Goal: Task Accomplishment & Management: Complete application form

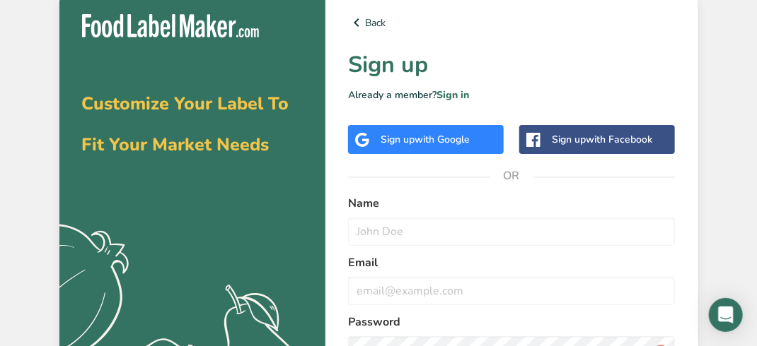
click at [436, 140] on span "with Google" at bounding box center [441, 139] width 55 height 13
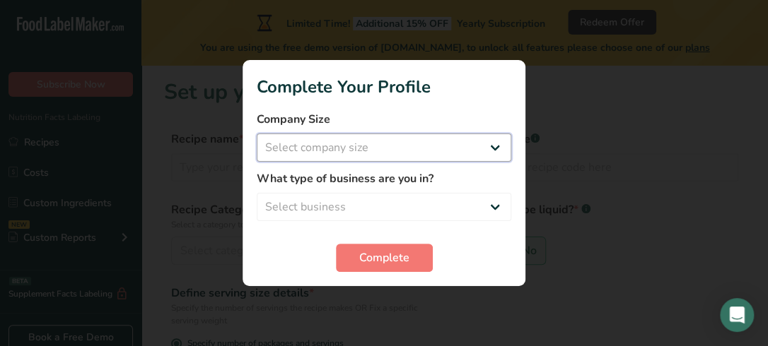
click at [359, 154] on select "Select company size Fewer than 10 Employees 10 to 50 Employees 51 to 500 Employ…" at bounding box center [384, 148] width 255 height 28
select select "3"
click at [257, 134] on select "Select company size Fewer than 10 Employees 10 to 50 Employees 51 to 500 Employ…" at bounding box center [384, 148] width 255 height 28
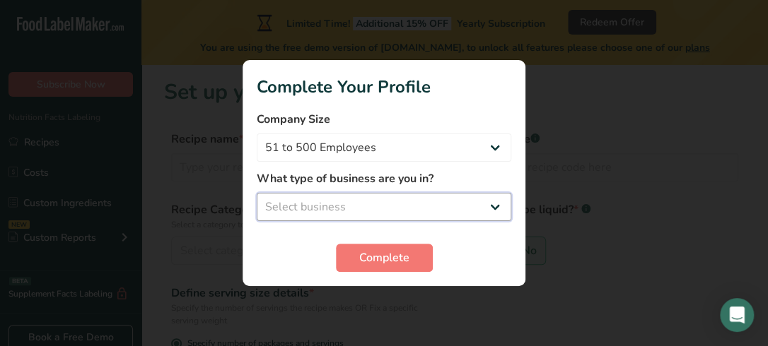
click at [347, 209] on select "Select business Packaged Food Manufacturer Restaurant & Cafe Bakery Meal Plans …" at bounding box center [384, 207] width 255 height 28
select select "6"
click at [257, 193] on select "Select business Packaged Food Manufacturer Restaurant & Cafe Bakery Meal Plans …" at bounding box center [384, 207] width 255 height 28
click at [381, 256] on span "Complete" at bounding box center [384, 258] width 50 height 17
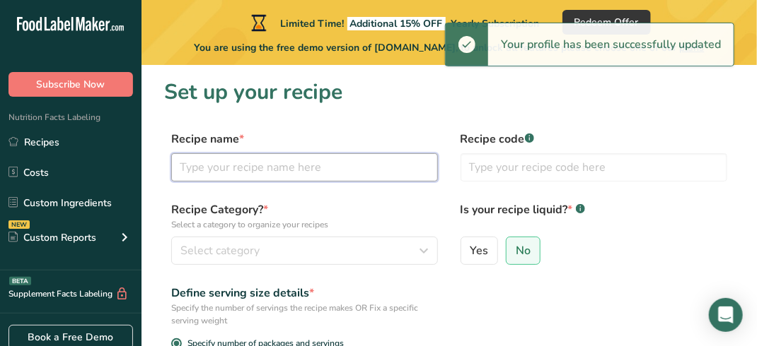
click at [221, 174] on input "text" at bounding box center [304, 167] width 267 height 28
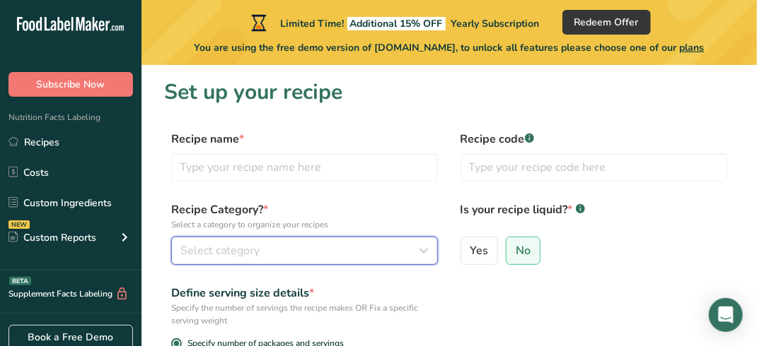
click at [235, 245] on span "Select category" at bounding box center [219, 251] width 79 height 17
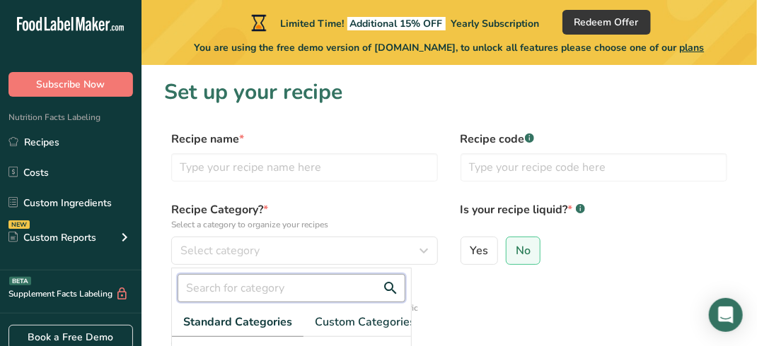
click at [240, 292] on input "text" at bounding box center [291, 288] width 228 height 28
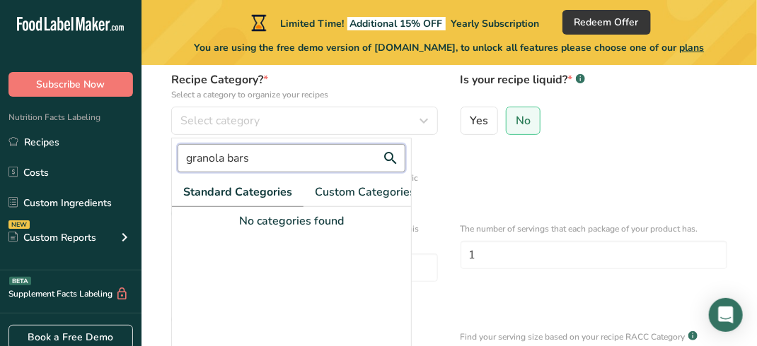
scroll to position [135, 0]
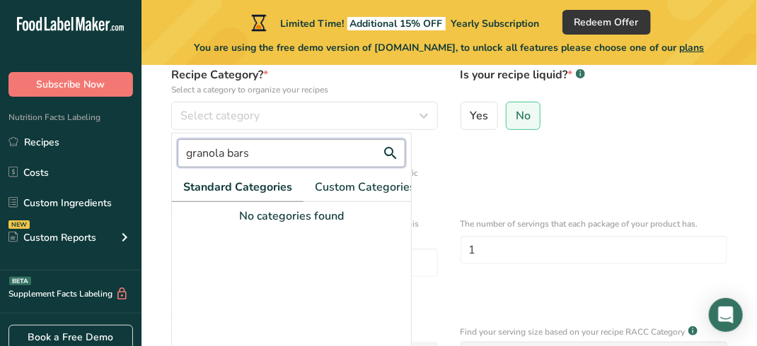
drag, startPoint x: 270, startPoint y: 153, endPoint x: 110, endPoint y: 153, distance: 160.5
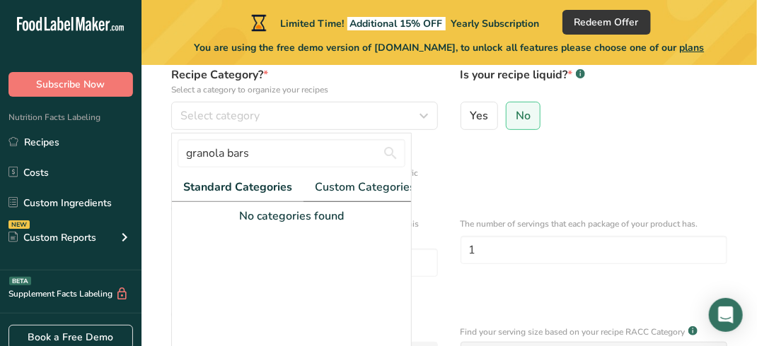
drag, startPoint x: 110, startPoint y: 153, endPoint x: 339, endPoint y: 189, distance: 232.5
click at [339, 189] on span "Custom Categories .a-a{fill:#347362;}.b-a{fill:#fff;}" at bounding box center [370, 187] width 110 height 17
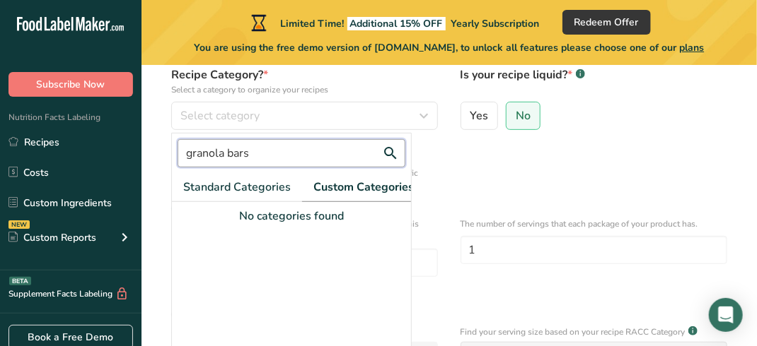
drag, startPoint x: 258, startPoint y: 154, endPoint x: 144, endPoint y: 153, distance: 114.5
click at [144, 153] on section "Set up your recipe Recipe name * Recipe code .a-a{fill:#347362;}.b-a{fill:#fff;…" at bounding box center [448, 223] width 615 height 587
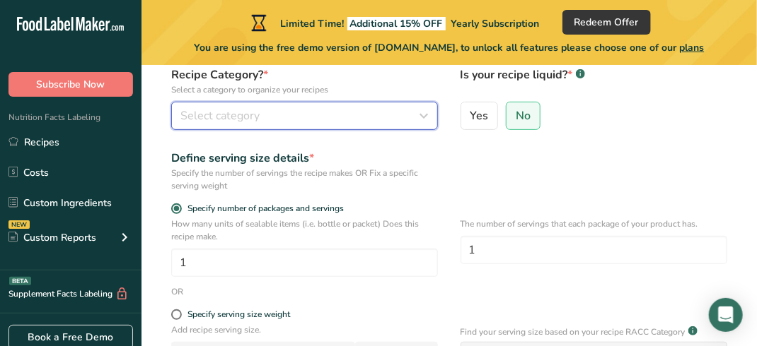
click at [235, 116] on span "Select category" at bounding box center [219, 115] width 79 height 17
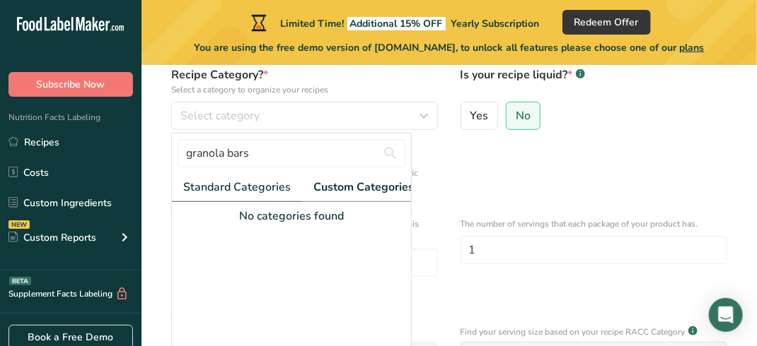
click at [246, 183] on span "Standard Categories" at bounding box center [236, 187] width 107 height 17
click at [371, 182] on span "Custom Categories .a-a{fill:#347362;}.b-a{fill:#fff;}" at bounding box center [370, 187] width 110 height 17
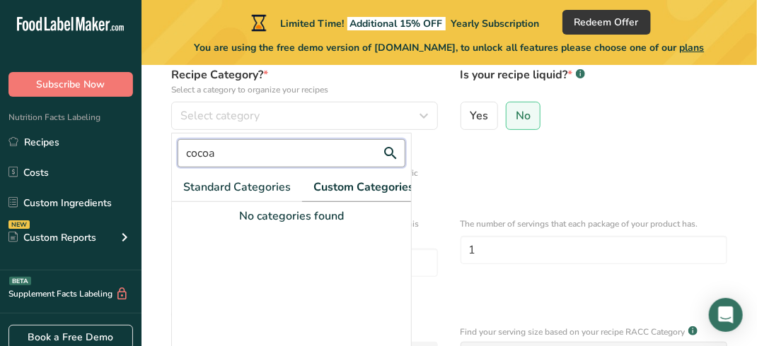
drag, startPoint x: 250, startPoint y: 152, endPoint x: 130, endPoint y: 161, distance: 119.8
click at [130, 161] on div ".a-20{fill:#fff;} Subscribe Now Nutrition Facts Labeling Recipes Costs Custom I…" at bounding box center [378, 213] width 757 height 697
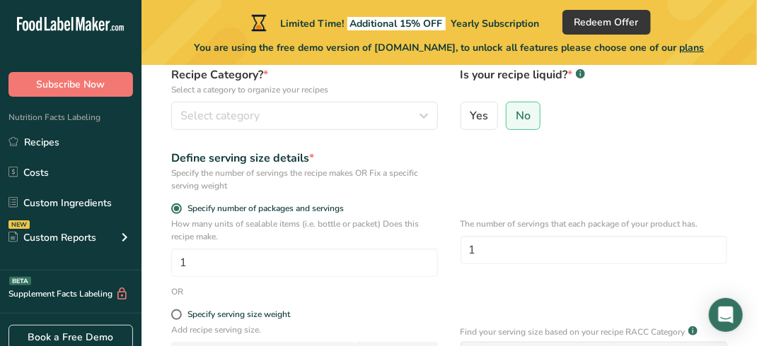
type input "cocoa"
click at [525, 121] on span "No" at bounding box center [522, 116] width 15 height 14
click at [515, 120] on input "No" at bounding box center [510, 115] width 9 height 9
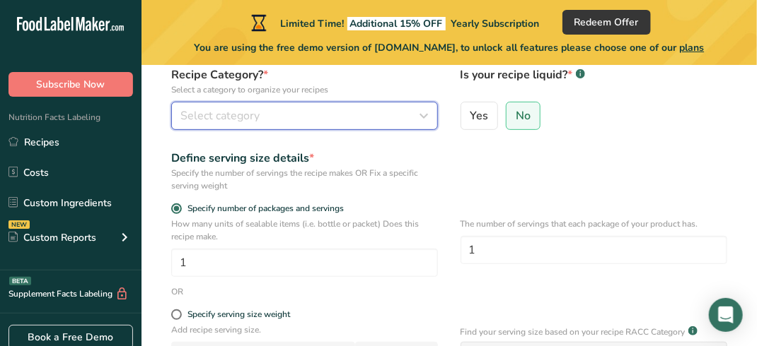
click at [334, 118] on div "Select category" at bounding box center [300, 115] width 240 height 17
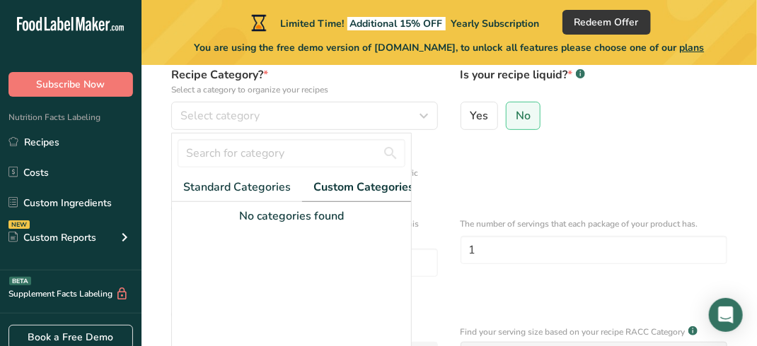
drag, startPoint x: 755, startPoint y: 138, endPoint x: 759, endPoint y: 68, distance: 70.1
click at [756, 68] on html ".a-20{fill:#fff;} Subscribe Now Nutrition Facts Labeling Recipes Costs Custom I…" at bounding box center [378, 213] width 757 height 697
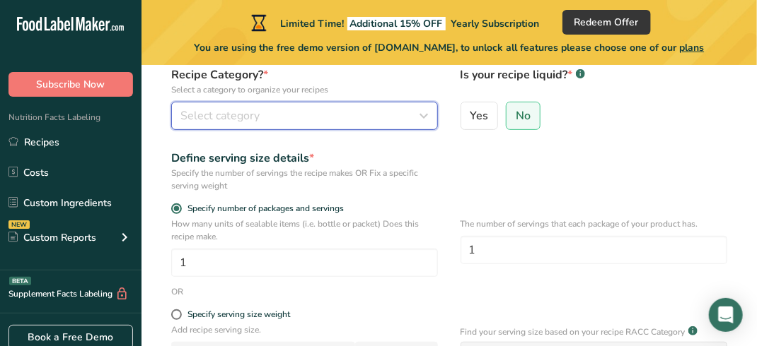
click at [427, 118] on icon "button" at bounding box center [423, 115] width 17 height 25
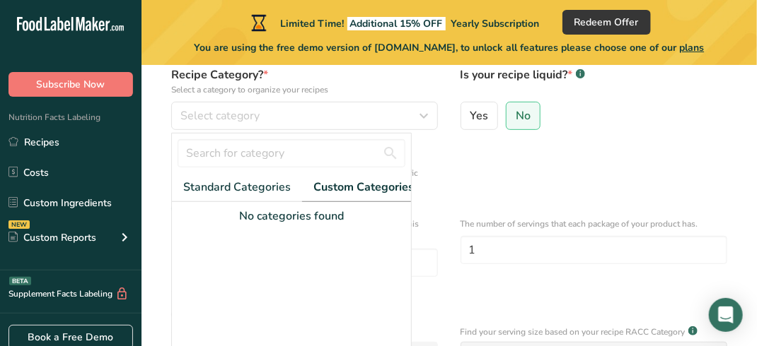
click at [382, 191] on span "Custom Categories .a-a{fill:#347362;}.b-a{fill:#fff;}" at bounding box center [368, 187] width 110 height 17
click at [386, 184] on span "Custom Categories .a-a{fill:#347362;}.b-a{fill:#fff;}" at bounding box center [368, 187] width 110 height 17
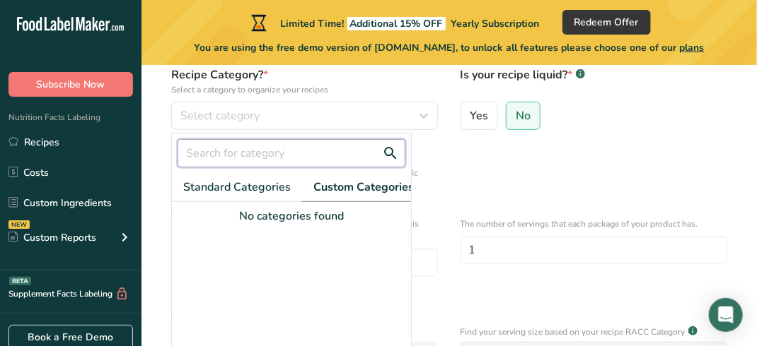
click at [316, 151] on input "text" at bounding box center [291, 153] width 228 height 28
type input "c"
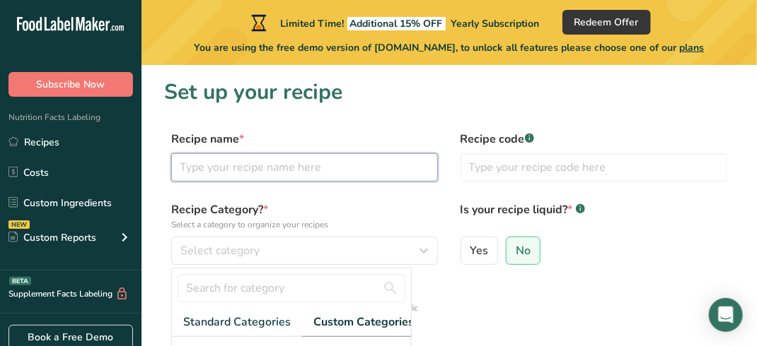
click at [305, 168] on input "text" at bounding box center [304, 167] width 267 height 28
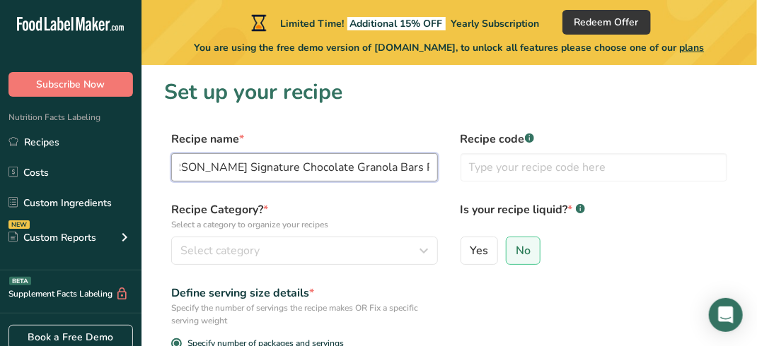
scroll to position [0, 30]
type input "[PERSON_NAME] Signature Chocolate Granola Bars Peanut Free"
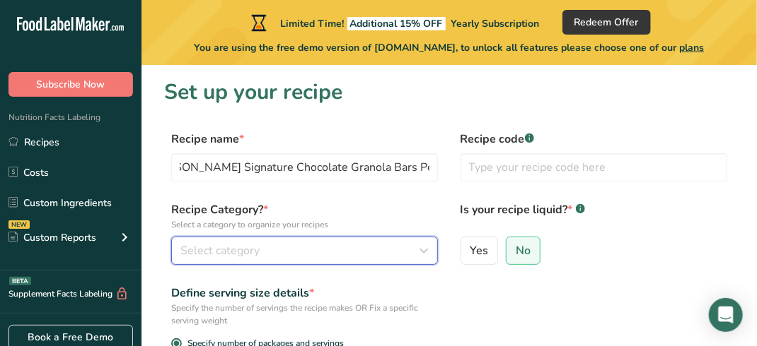
scroll to position [0, 0]
click at [375, 255] on div "Select category" at bounding box center [300, 251] width 240 height 17
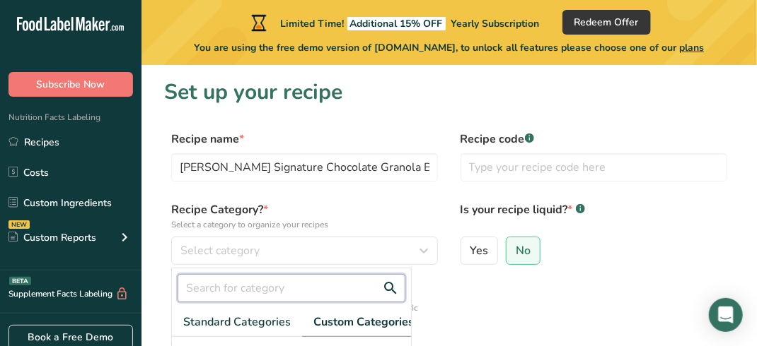
click at [368, 282] on input "text" at bounding box center [291, 288] width 228 height 28
